Goal: Transaction & Acquisition: Register for event/course

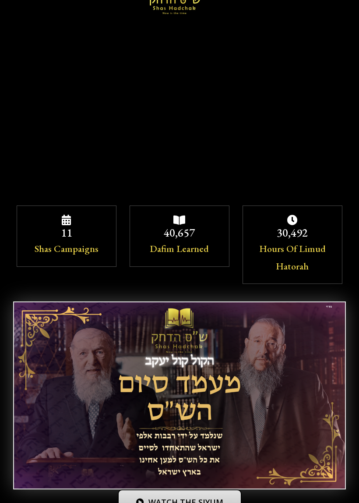
scroll to position [44, 0]
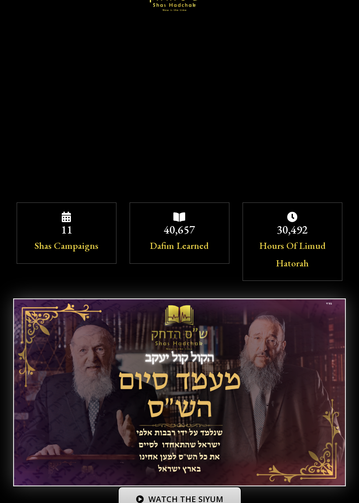
click at [307, 265] on div "Hours Of Limud Hatorah" at bounding box center [292, 254] width 81 height 35
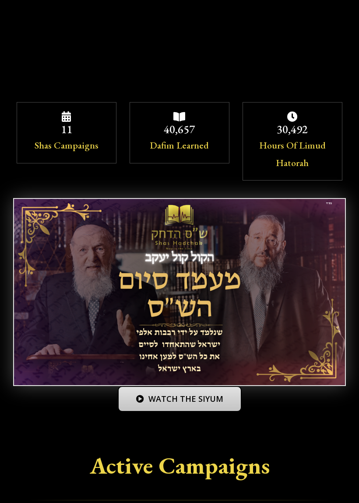
scroll to position [144, 0]
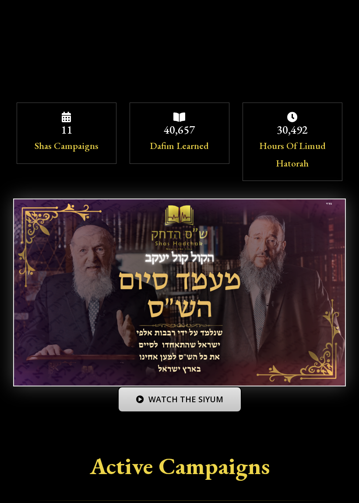
click at [303, 154] on div "Hours Of Limud Hatorah" at bounding box center [292, 154] width 81 height 35
click at [315, 147] on div "Hours Of Limud Hatorah" at bounding box center [292, 154] width 81 height 35
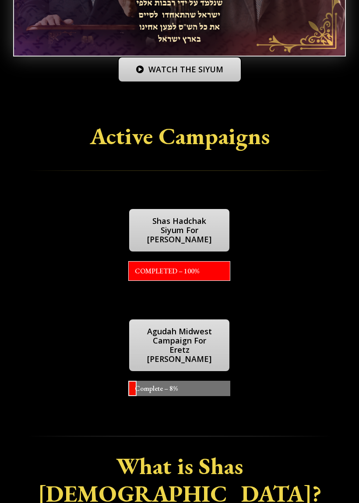
scroll to position [479, 0]
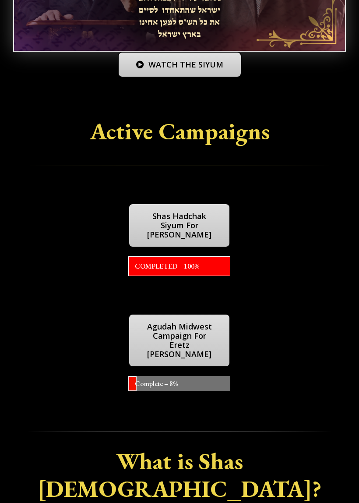
click at [145, 225] on link "Shas Hadchak Siyum For Eretz Yisroel" at bounding box center [179, 225] width 102 height 44
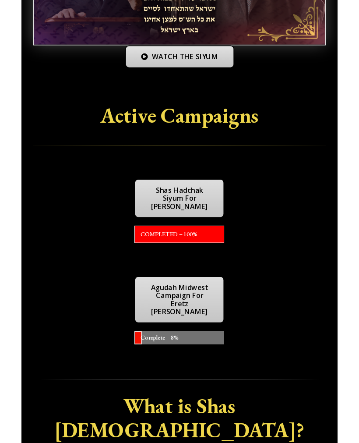
scroll to position [503, 0]
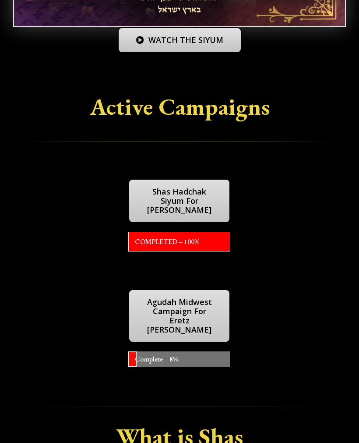
click at [149, 308] on link "Agudah Midwest Campaign For Eretz Yisroel" at bounding box center [179, 315] width 102 height 53
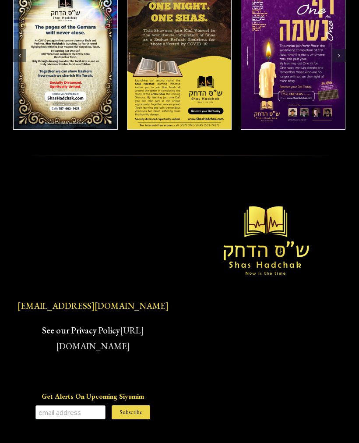
scroll to position [1158, 0]
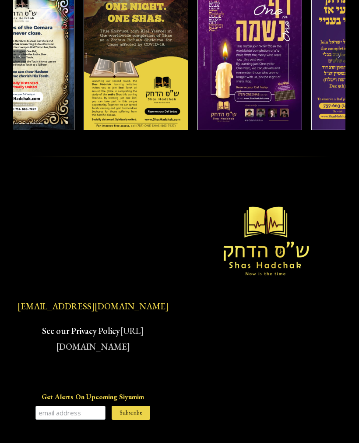
click at [46, 406] on input "Get Alerts On Upcoming Siyumim" at bounding box center [70, 413] width 70 height 14
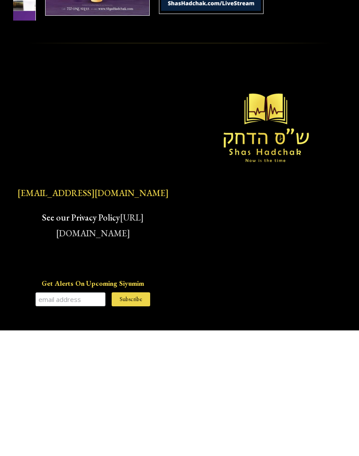
scroll to position [1138, 0]
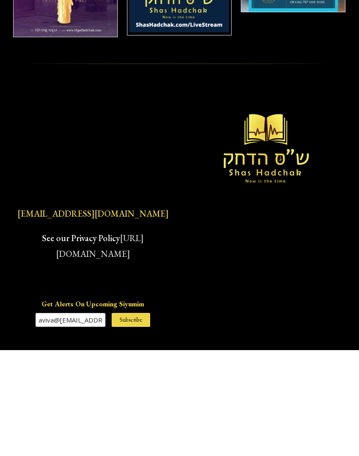
type input "aviva@99@gmail.com"
click at [141, 419] on input "Subscribe" at bounding box center [131, 426] width 39 height 14
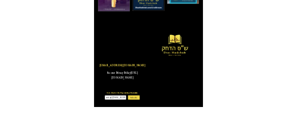
scroll to position [1003, 0]
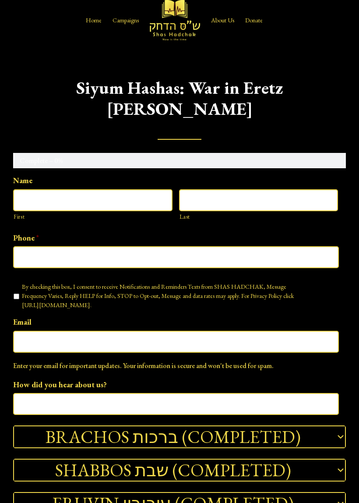
scroll to position [14, 0]
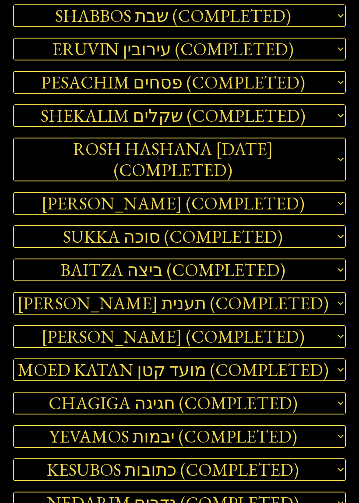
click at [42, 359] on h2 "MOED KATAN מועד קטן (COMPLETED)" at bounding box center [179, 369] width 331 height 21
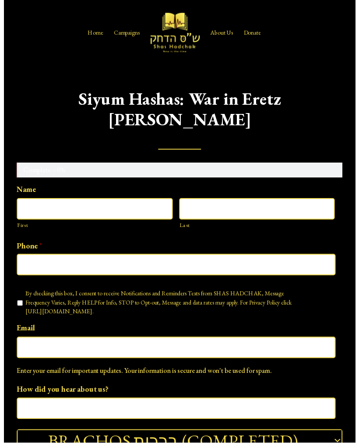
scroll to position [1, 0]
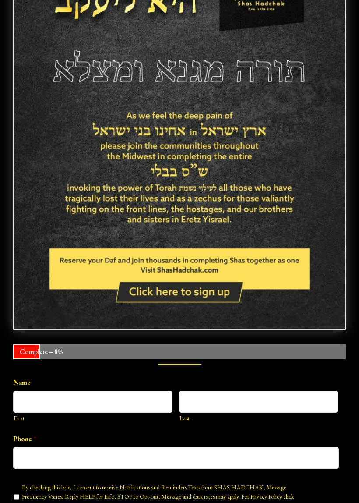
scroll to position [417, 0]
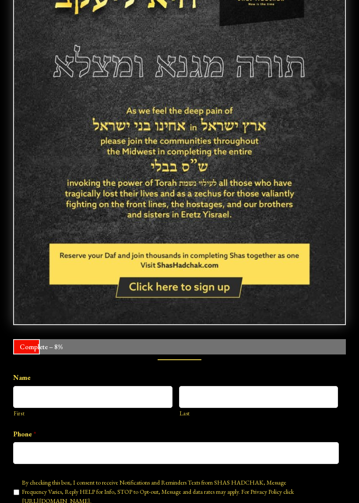
click at [140, 287] on img at bounding box center [179, 110] width 331 height 429
click at [135, 288] on img at bounding box center [179, 110] width 331 height 429
click at [105, 268] on img at bounding box center [179, 110] width 331 height 429
click at [134, 288] on img at bounding box center [179, 110] width 331 height 429
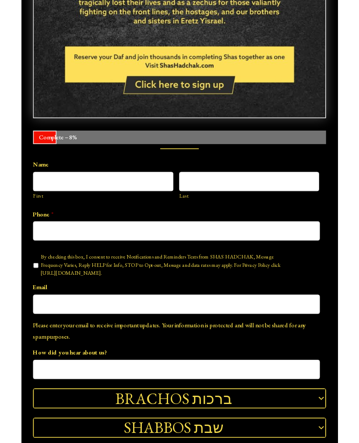
scroll to position [570, 0]
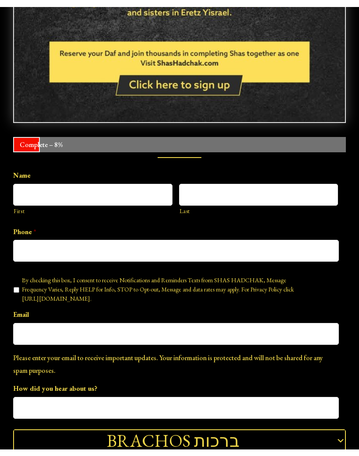
scroll to position [620, 0]
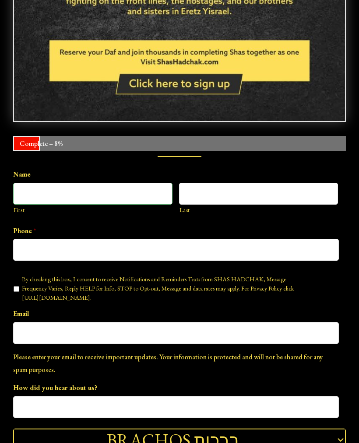
click at [41, 195] on input "First" at bounding box center [92, 194] width 159 height 22
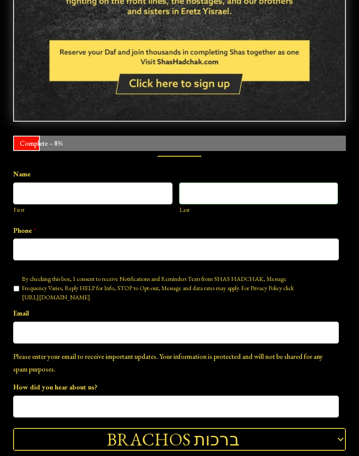
click at [292, 199] on input "Last" at bounding box center [258, 194] width 159 height 22
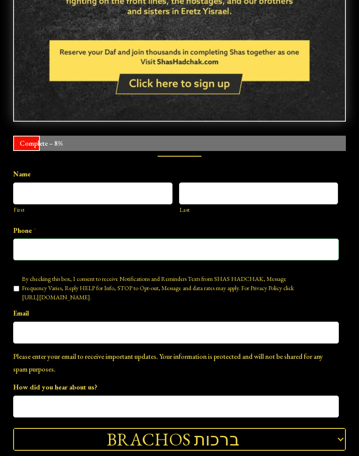
click at [29, 251] on input "Phone *" at bounding box center [176, 250] width 326 height 22
type input "(___) ___-____"
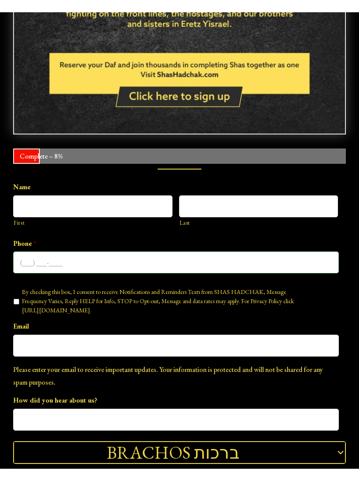
scroll to position [620, 0]
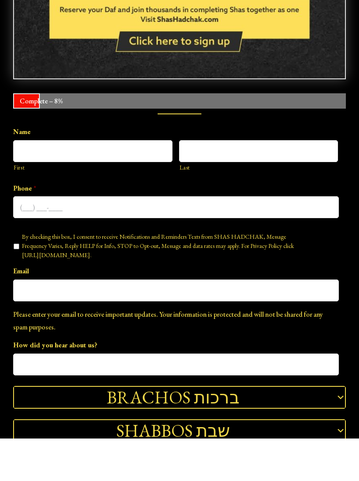
click at [17, 287] on input "By checking this box, I consent to receive Notifications and Reminders Texts fr…" at bounding box center [17, 290] width 6 height 6
checkbox input "true"
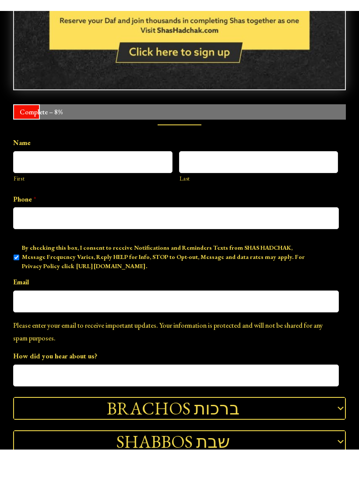
scroll to position [663, 0]
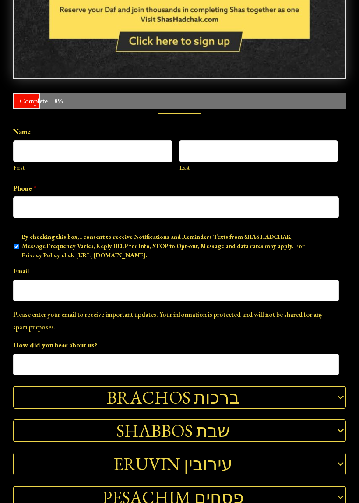
click at [24, 246] on label "By checking this box, I consent to receive Notifications and Reminders Texts fr…" at bounding box center [163, 246] width 283 height 28
click at [19, 246] on input "By checking this box, I consent to receive Notifications and Reminders Texts fr…" at bounding box center [17, 247] width 6 height 6
checkbox input "false"
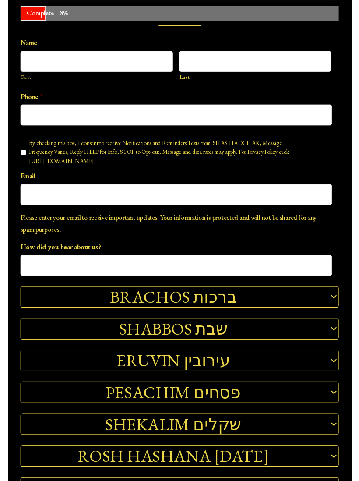
scroll to position [756, 0]
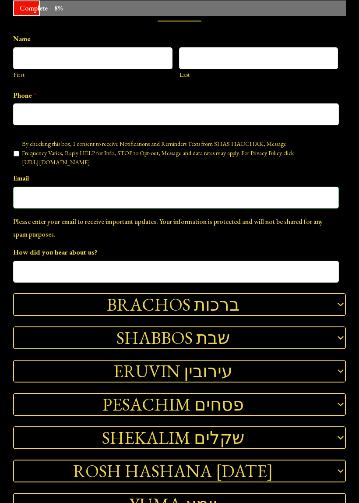
click at [24, 198] on input "Email" at bounding box center [176, 198] width 326 height 22
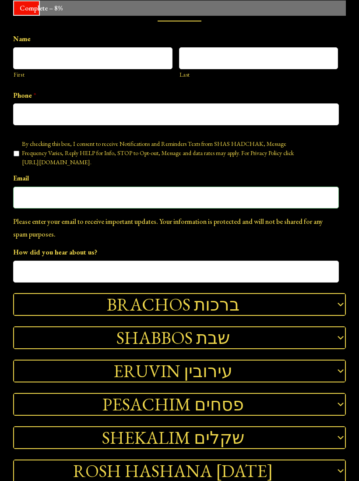
type input "U"
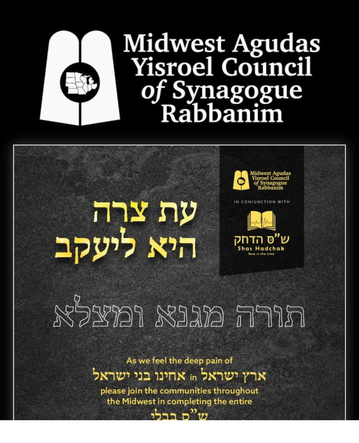
scroll to position [141, 0]
